Goal: Information Seeking & Learning: Learn about a topic

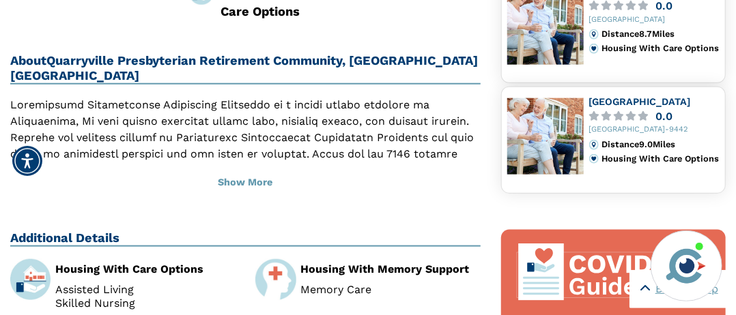
scroll to position [510, 0]
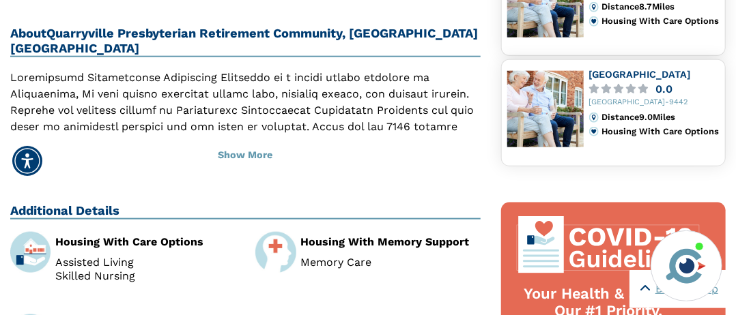
click at [46, 232] on img at bounding box center [30, 252] width 40 height 40
click at [100, 237] on div "Housing With Care Options" at bounding box center [144, 242] width 179 height 11
click at [30, 232] on img at bounding box center [30, 252] width 40 height 40
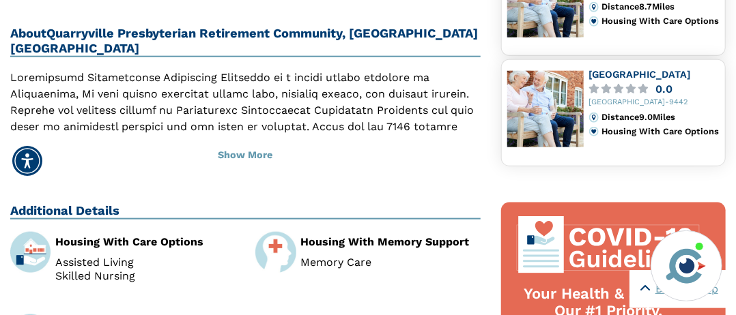
click at [81, 271] on li "Skilled Nursing" at bounding box center [144, 276] width 179 height 11
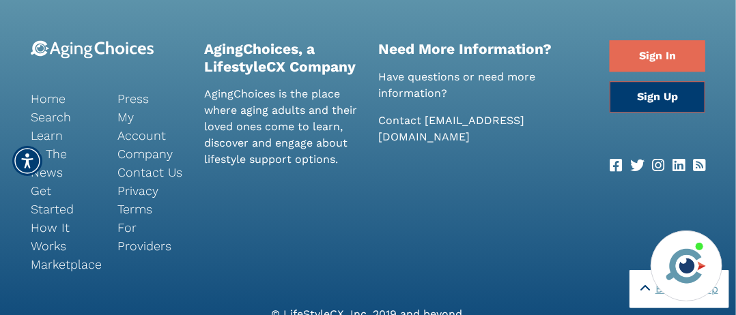
scroll to position [1350, 0]
